Goal: Transaction & Acquisition: Purchase product/service

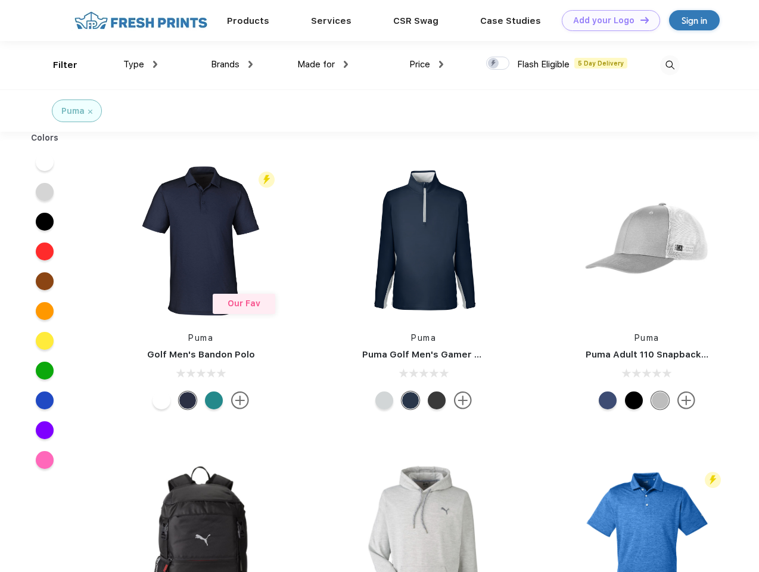
click at [606, 20] on link "Add your Logo Design Tool" at bounding box center [611, 20] width 98 height 21
click at [0, 0] on div "Design Tool" at bounding box center [0, 0] width 0 height 0
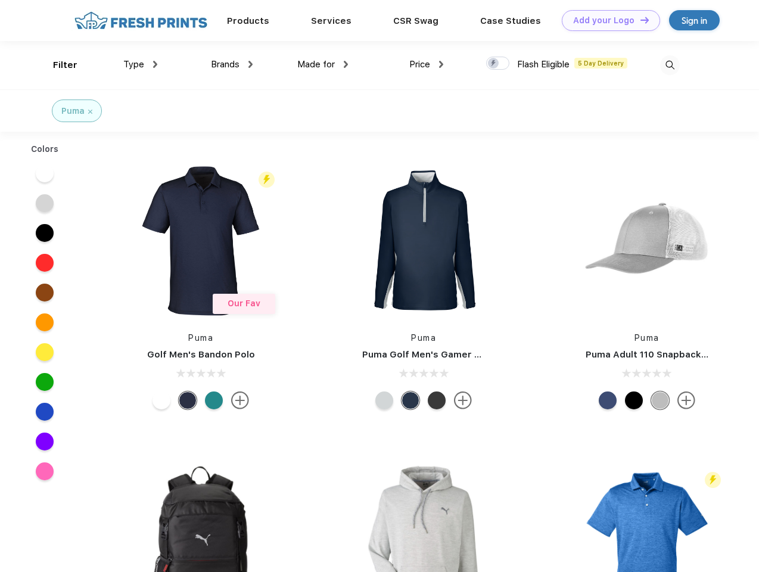
click at [639, 20] on link "Add your Logo Design Tool" at bounding box center [611, 20] width 98 height 21
click at [57, 65] on div "Filter" at bounding box center [65, 65] width 24 height 14
click at [141, 64] on span "Type" at bounding box center [133, 64] width 21 height 11
click at [232, 64] on span "Brands" at bounding box center [225, 64] width 29 height 11
click at [323, 64] on span "Made for" at bounding box center [316, 64] width 38 height 11
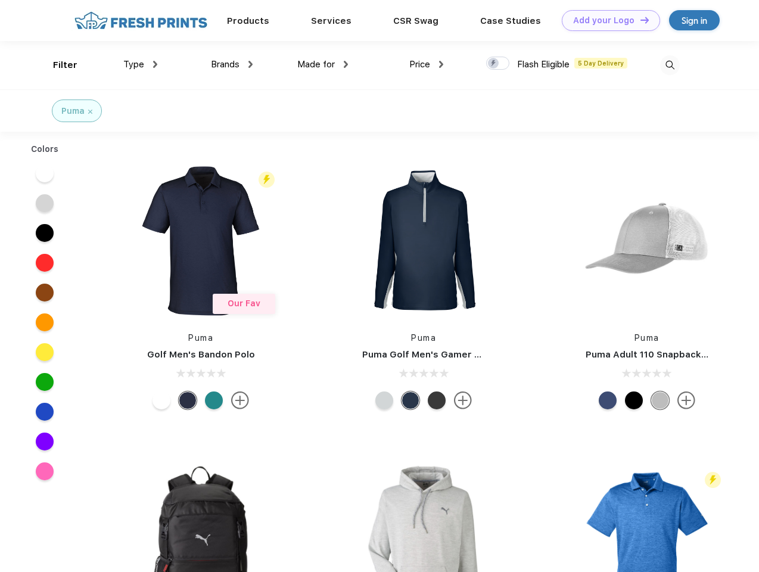
click at [426, 64] on span "Price" at bounding box center [419, 64] width 21 height 11
click at [498, 64] on div at bounding box center [497, 63] width 23 height 13
click at [494, 64] on input "checkbox" at bounding box center [490, 60] width 8 height 8
click at [669, 65] on img at bounding box center [670, 65] width 20 height 20
